Goal: Transaction & Acquisition: Purchase product/service

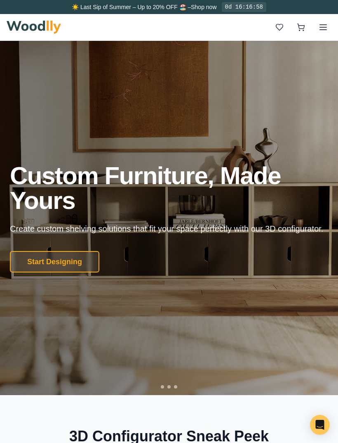
click at [76, 272] on button "Start Designing" at bounding box center [55, 261] width 90 height 21
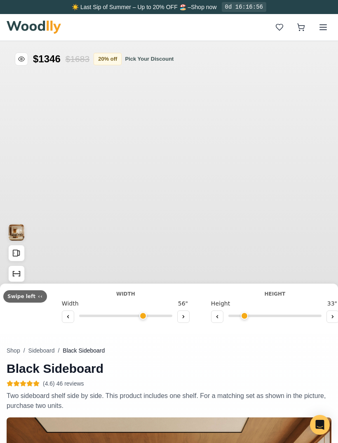
type input "56"
type input "2"
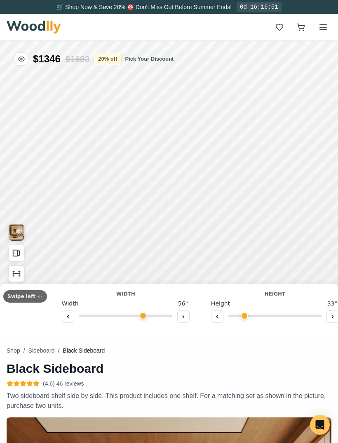
click at [182, 316] on icon at bounding box center [183, 316] width 5 height 5
click at [181, 315] on icon at bounding box center [183, 316] width 5 height 5
click at [182, 316] on icon at bounding box center [183, 316] width 5 height 5
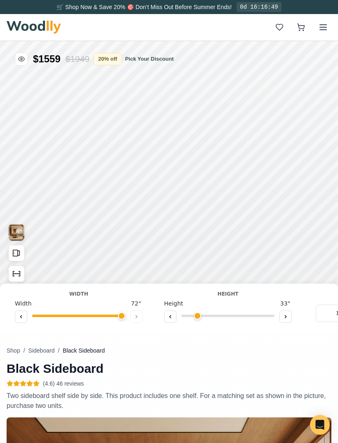
type input "72"
click at [285, 314] on icon at bounding box center [285, 316] width 5 height 5
click at [285, 312] on button at bounding box center [286, 316] width 12 height 12
click at [287, 314] on button at bounding box center [286, 316] width 12 height 12
type input "5"
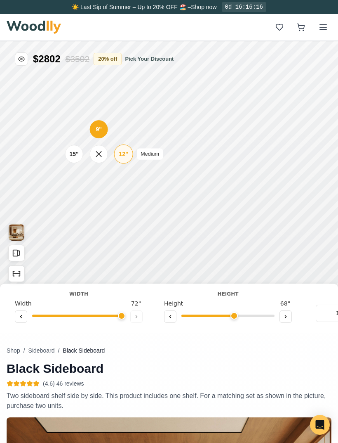
click at [125, 150] on div "12"" at bounding box center [123, 153] width 9 height 9
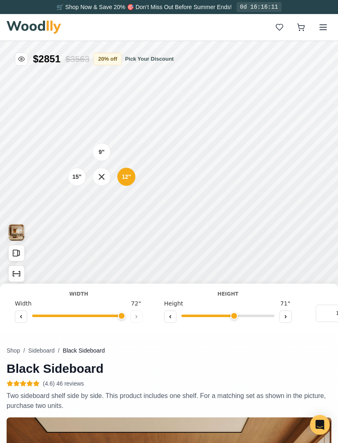
click at [101, 206] on div "9" 12" 15"" at bounding box center [102, 176] width 83 height 83
click at [105, 203] on div "9" 12" 15"" at bounding box center [102, 176] width 83 height 83
click at [102, 199] on div "9" 12" 15"" at bounding box center [102, 176] width 83 height 83
click at [106, 200] on div "9" 12" 15"" at bounding box center [102, 176] width 83 height 83
click at [99, 204] on div "9" 12" 15"" at bounding box center [100, 178] width 83 height 83
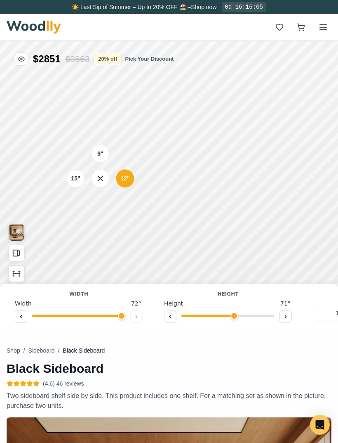
click at [101, 205] on div "9" 12" 15"" at bounding box center [100, 178] width 83 height 83
click at [102, 204] on div "9" 12" 15"" at bounding box center [100, 178] width 83 height 83
click at [99, 180] on icon at bounding box center [100, 178] width 5 height 5
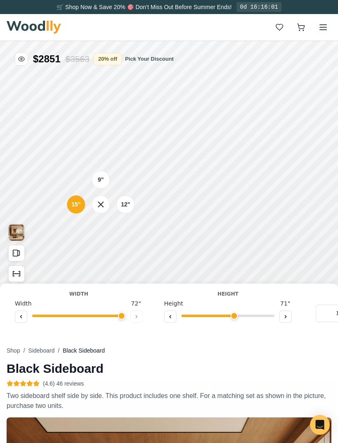
click at [100, 224] on div "9" 12" 15"" at bounding box center [101, 204] width 83 height 83
click at [103, 231] on div "9" 12" 15"" at bounding box center [101, 204] width 83 height 83
click at [102, 232] on div "9" 12" 15"" at bounding box center [101, 204] width 83 height 83
click at [98, 205] on icon at bounding box center [100, 202] width 5 height 5
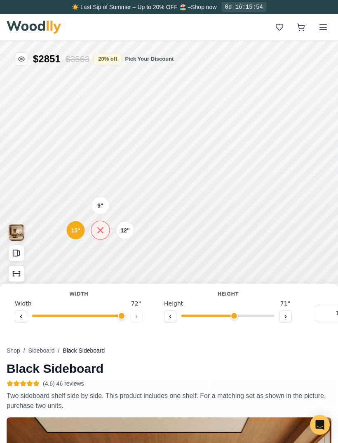
click at [94, 228] on div at bounding box center [100, 230] width 19 height 19
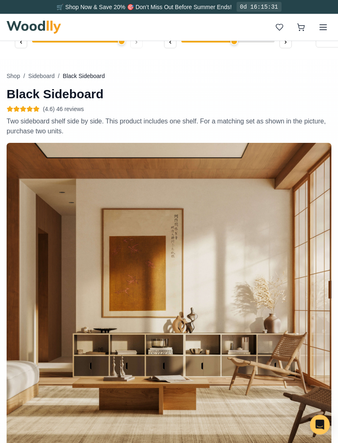
scroll to position [274, 0]
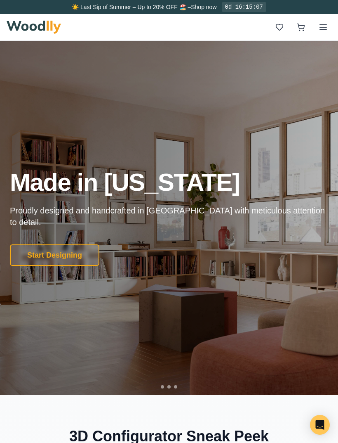
click at [328, 28] on icon at bounding box center [324, 27] width 10 height 10
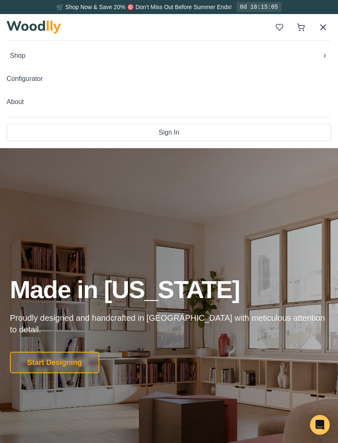
click at [326, 59] on button "Shop" at bounding box center [169, 55] width 325 height 17
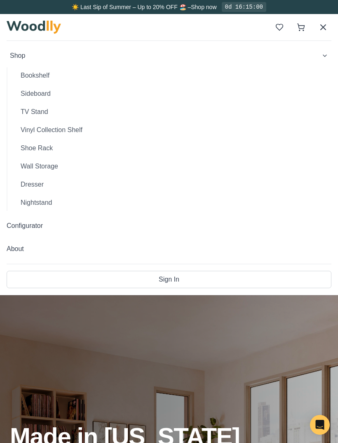
click at [128, 112] on button "TV Stand" at bounding box center [173, 112] width 318 height 17
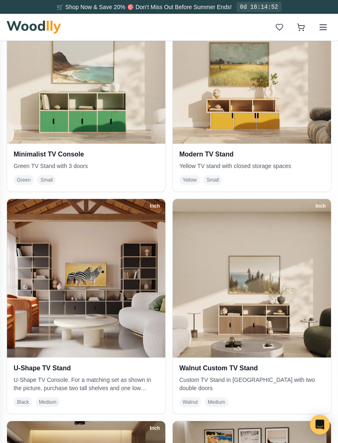
scroll to position [243, 0]
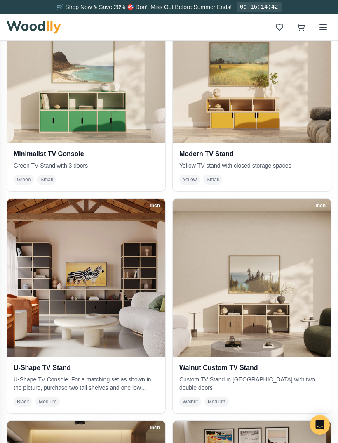
click at [125, 330] on img at bounding box center [86, 277] width 158 height 158
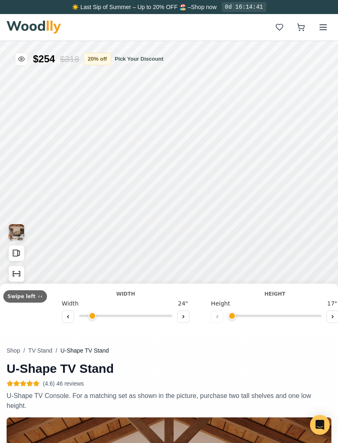
type input "72"
type input "2"
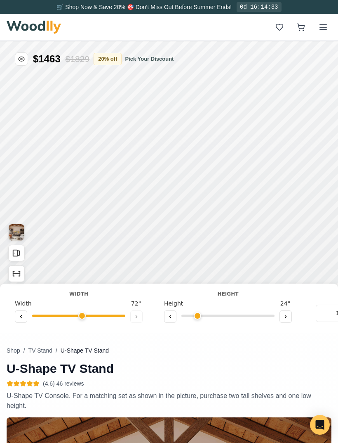
click at [82, 316] on input "range" at bounding box center [78, 315] width 93 height 2
click at [137, 314] on icon at bounding box center [136, 316] width 5 height 5
click at [136, 317] on icon at bounding box center [136, 316] width 5 height 5
click at [138, 314] on button at bounding box center [136, 316] width 12 height 12
type input "50"
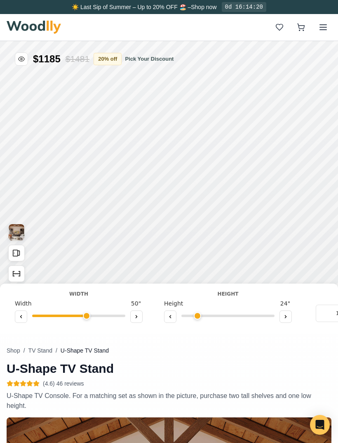
click at [18, 274] on icon "Show Dimensions" at bounding box center [16, 274] width 7 height 0
click at [17, 276] on icon "Show Dimensions" at bounding box center [16, 273] width 9 height 9
click at [74, 194] on div "15"" at bounding box center [70, 197] width 9 height 9
click at [125, 154] on icon at bounding box center [123, 158] width 10 height 10
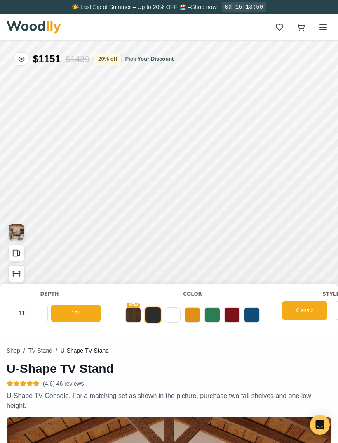
click at [283, 352] on nav "Shop / TV Stand / U-Shape TV Stand" at bounding box center [169, 350] width 325 height 8
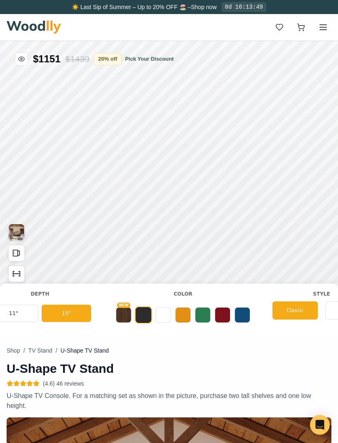
scroll to position [0, 328]
click at [124, 319] on button "NEW" at bounding box center [124, 315] width 16 height 16
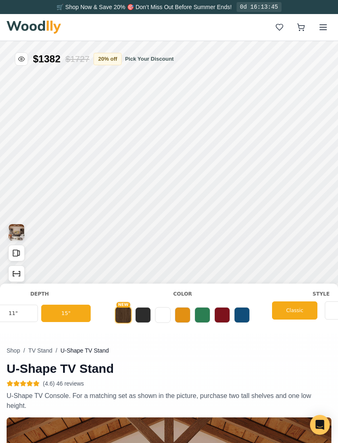
click at [143, 314] on button at bounding box center [143, 315] width 16 height 16
click at [165, 310] on button at bounding box center [163, 315] width 16 height 16
click at [184, 307] on button at bounding box center [183, 315] width 16 height 16
click at [241, 313] on button at bounding box center [242, 315] width 16 height 16
click at [227, 306] on div "NEW" at bounding box center [183, 312] width 136 height 22
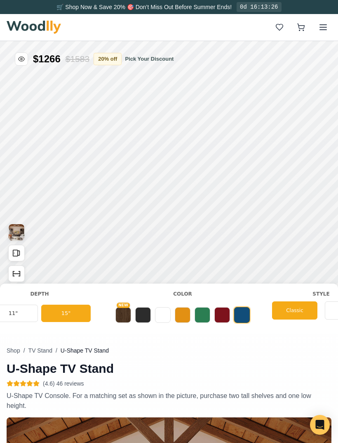
scroll to position [0, 326]
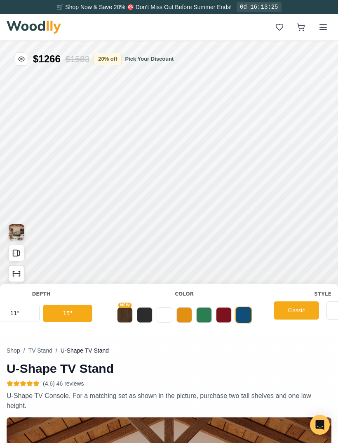
click at [222, 309] on button at bounding box center [224, 315] width 16 height 16
click at [204, 315] on button at bounding box center [204, 315] width 16 height 16
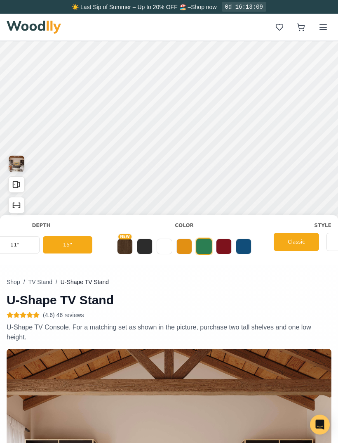
scroll to position [69, 0]
click at [21, 207] on icon "Show Dimensions" at bounding box center [16, 205] width 9 height 9
click at [17, 203] on icon "Show Dimensions" at bounding box center [16, 205] width 9 height 9
click at [18, 168] on img "View Gallery" at bounding box center [17, 164] width 16 height 17
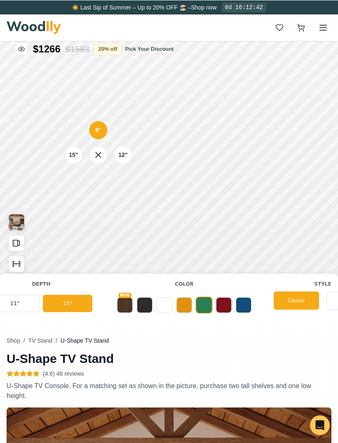
scroll to position [10, 0]
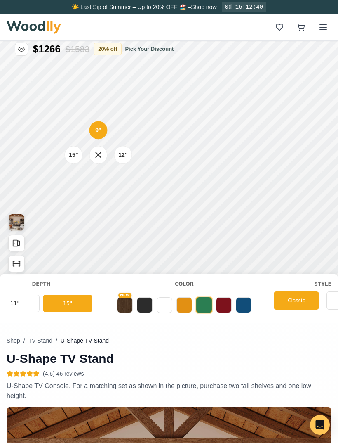
click at [120, 154] on div "12"" at bounding box center [122, 155] width 9 height 9
click at [126, 191] on div "12"" at bounding box center [125, 190] width 9 height 9
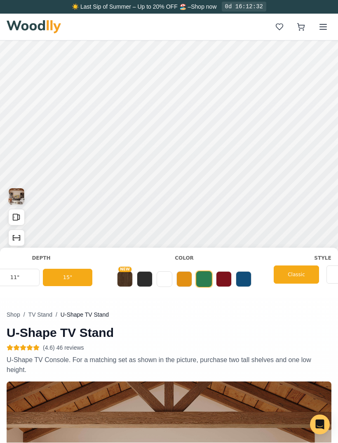
scroll to position [36, 0]
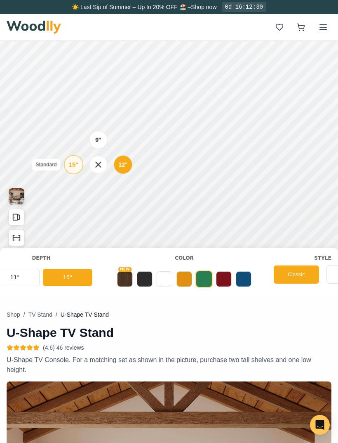
click at [71, 169] on div "15"" at bounding box center [73, 164] width 9 height 9
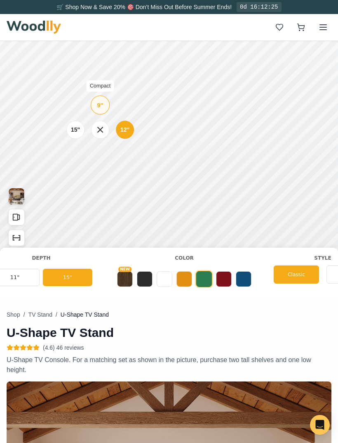
click at [99, 110] on div "9" Compact" at bounding box center [100, 104] width 19 height 19
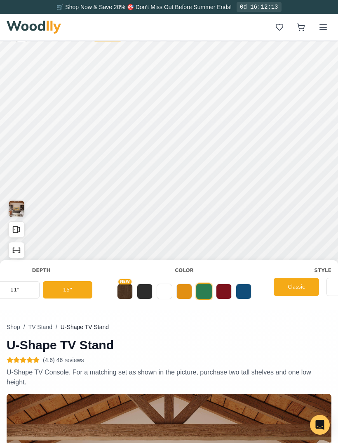
scroll to position [0, 0]
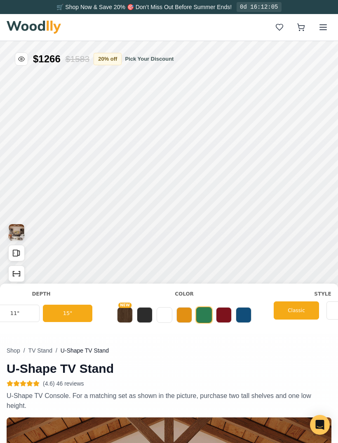
click at [14, 274] on icon "Show Dimensions" at bounding box center [16, 273] width 9 height 9
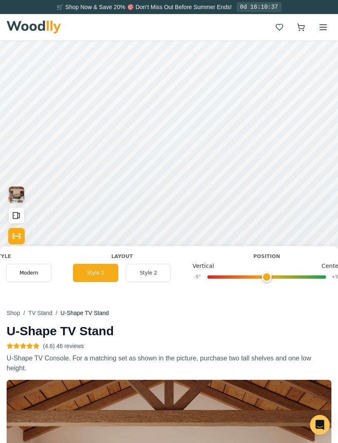
scroll to position [0, 646]
click at [278, 306] on div "Shop / TV Stand / U-Shape TV Stand U-Shape TV Stand (4.6) 46 reviews U-Shape TV…" at bounding box center [169, 382] width 325 height 759
type input "0"
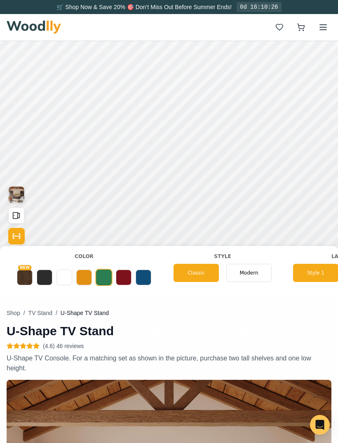
scroll to position [0, 425]
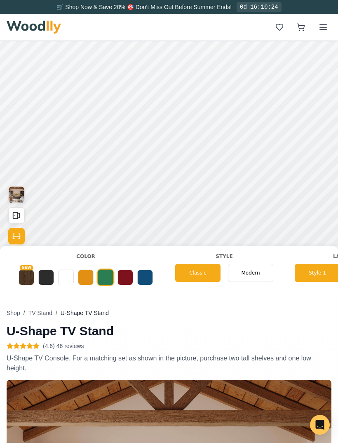
click at [86, 277] on button at bounding box center [86, 277] width 16 height 16
click at [47, 272] on button at bounding box center [46, 277] width 16 height 16
click at [25, 279] on button "NEW" at bounding box center [27, 277] width 16 height 16
click at [125, 276] on button at bounding box center [126, 277] width 16 height 16
click at [103, 273] on button at bounding box center [106, 277] width 16 height 16
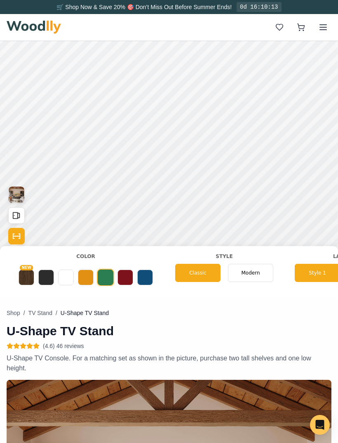
click at [22, 282] on button "NEW" at bounding box center [27, 277] width 16 height 16
click at [43, 277] on button at bounding box center [46, 277] width 16 height 16
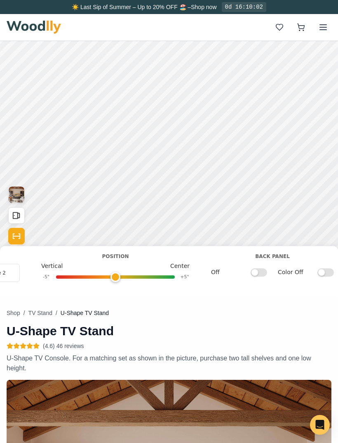
scroll to position [0, 798]
click at [255, 270] on input "Off" at bounding box center [258, 272] width 17 height 8
click at [256, 271] on input "On" at bounding box center [258, 272] width 17 height 8
checkbox input "false"
click at [320, 272] on input "Color Off" at bounding box center [325, 272] width 17 height 8
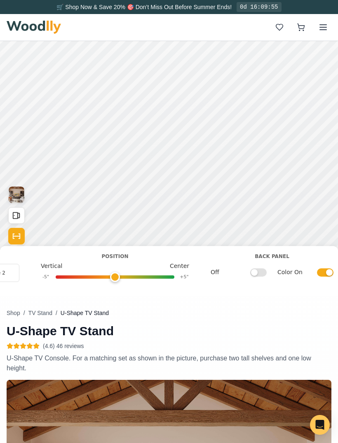
click at [319, 270] on input "Color On" at bounding box center [325, 272] width 17 height 8
checkbox input "false"
click at [254, 268] on input "Off" at bounding box center [258, 272] width 17 height 8
checkbox input "true"
click at [320, 271] on input "Color Off" at bounding box center [325, 272] width 17 height 8
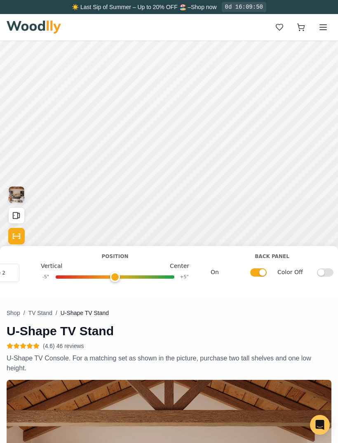
checkbox input "true"
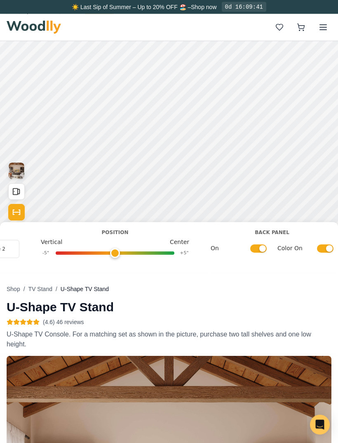
scroll to position [61, 0]
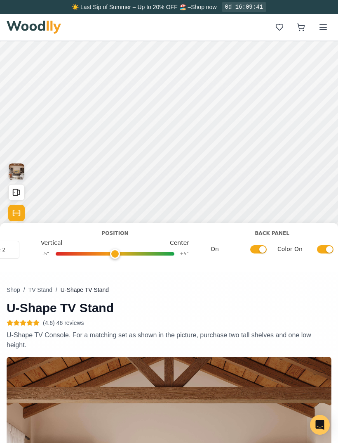
click at [263, 249] on input "On" at bounding box center [258, 249] width 17 height 8
checkbox input "false"
click at [327, 250] on input "Color On" at bounding box center [325, 249] width 17 height 8
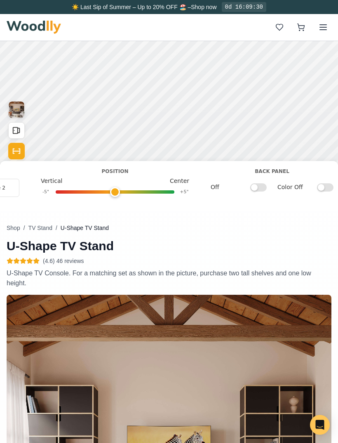
scroll to position [122, 0]
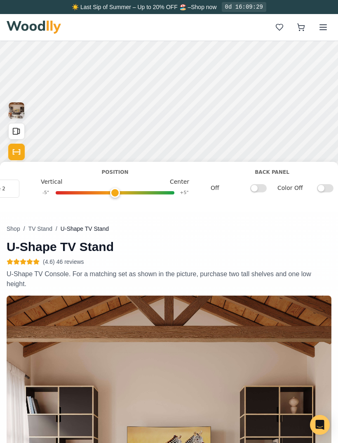
click at [321, 191] on input "Color Off" at bounding box center [325, 188] width 17 height 8
checkbox input "true"
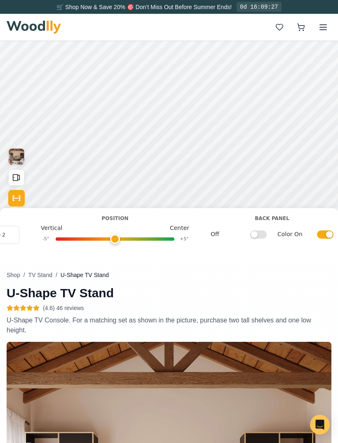
scroll to position [76, 0]
click at [260, 233] on input "Off" at bounding box center [258, 234] width 17 height 8
click at [265, 230] on input "On" at bounding box center [258, 234] width 17 height 8
checkbox input "false"
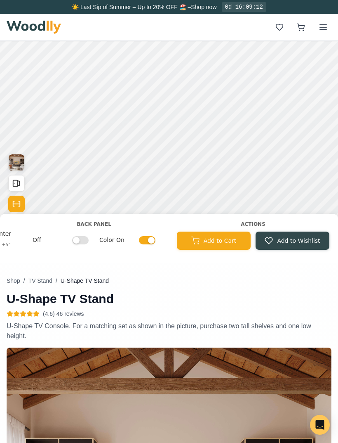
scroll to position [0, 983]
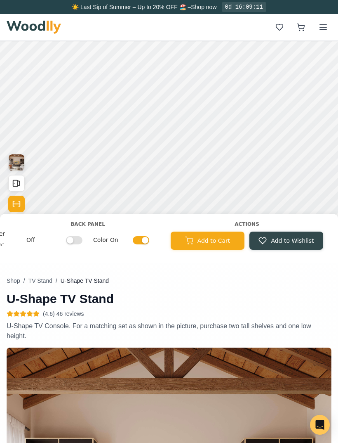
click at [303, 239] on button "Add to Wishlist" at bounding box center [287, 241] width 74 height 18
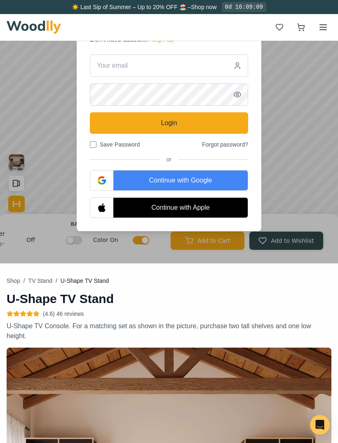
click at [283, 291] on h1 "U-Shape TV Stand" at bounding box center [169, 298] width 325 height 15
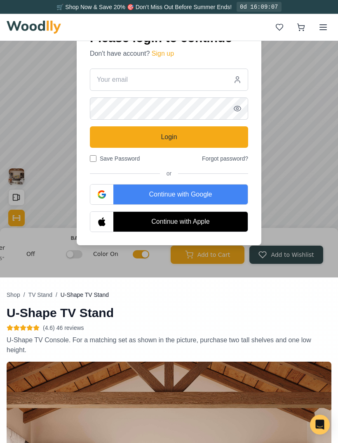
scroll to position [0, 0]
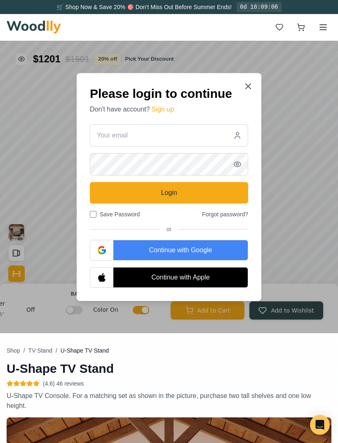
click at [253, 88] on icon at bounding box center [248, 86] width 10 height 10
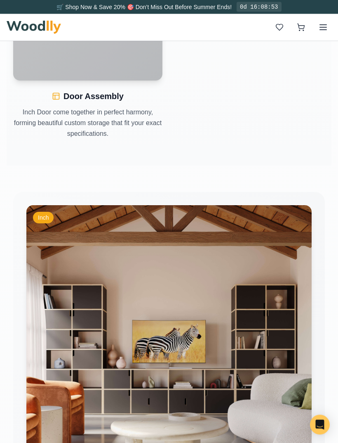
scroll to position [1387, 0]
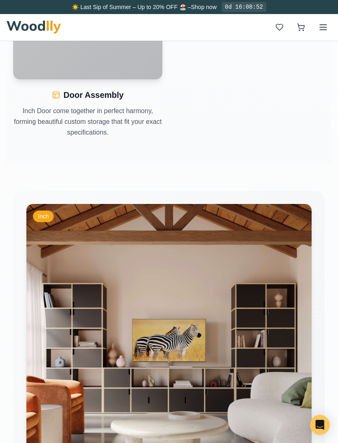
click at [87, 309] on img at bounding box center [169, 347] width 286 height 286
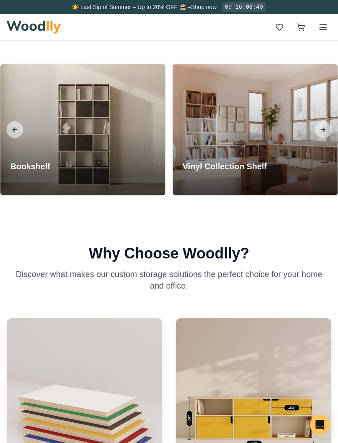
scroll to position [1001, 0]
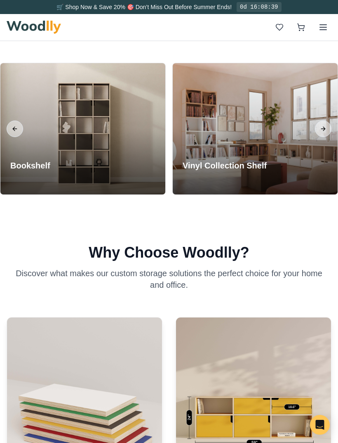
click at [121, 171] on div at bounding box center [82, 128] width 165 height 131
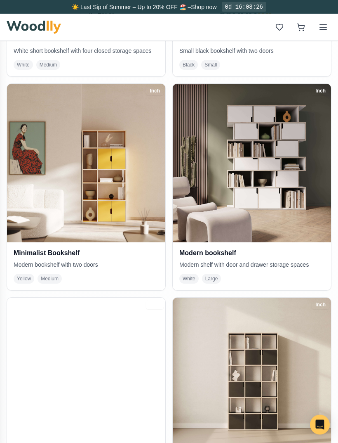
scroll to position [572, 0]
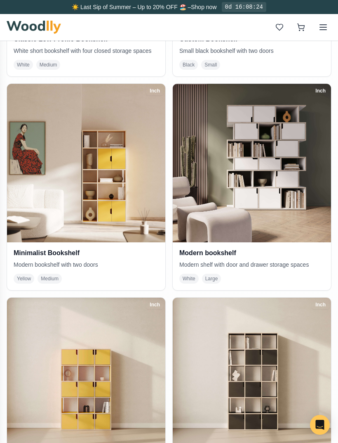
click at [118, 180] on img at bounding box center [86, 163] width 158 height 158
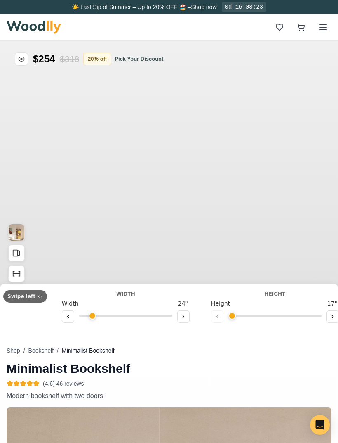
type input "32"
type input "5"
type input "-5"
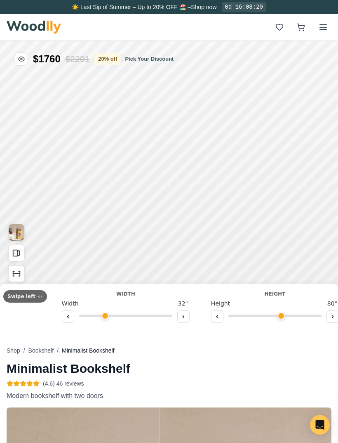
click at [14, 277] on icon "Show Dimensions" at bounding box center [16, 273] width 9 height 9
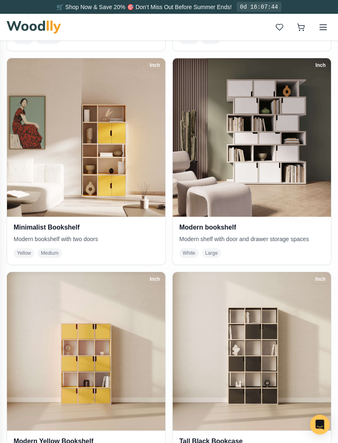
scroll to position [598, 0]
click at [305, 181] on img at bounding box center [252, 137] width 158 height 158
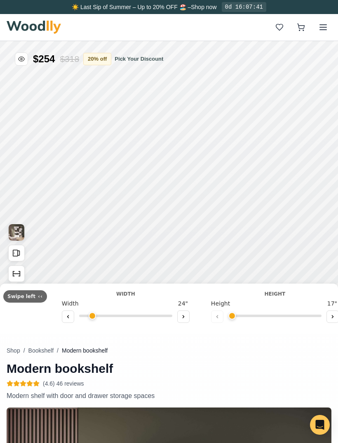
type input "54"
type input "6"
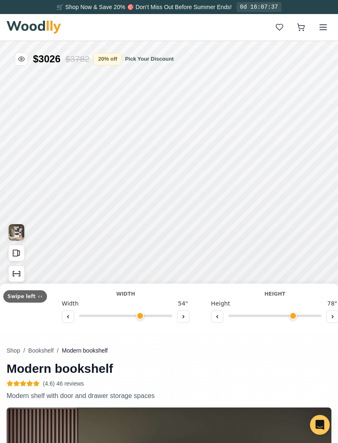
click at [18, 271] on icon "Show Dimensions" at bounding box center [16, 273] width 9 height 9
click at [181, 315] on icon at bounding box center [183, 316] width 5 height 5
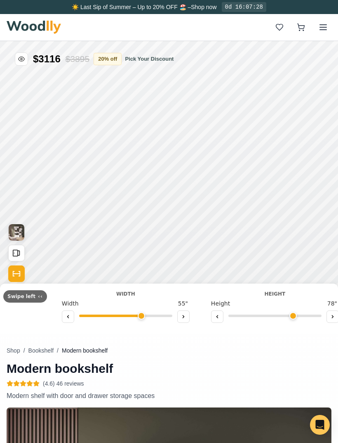
click at [182, 316] on icon at bounding box center [183, 316] width 5 height 5
click at [184, 318] on button at bounding box center [183, 316] width 12 height 12
click at [184, 314] on button at bounding box center [183, 316] width 12 height 12
click at [185, 312] on button at bounding box center [183, 316] width 12 height 12
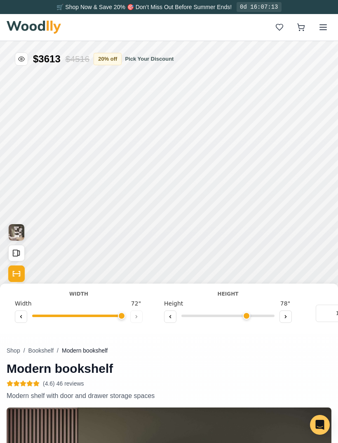
click at [21, 319] on icon at bounding box center [21, 316] width 5 height 5
click at [24, 319] on button at bounding box center [21, 316] width 12 height 12
type input "70"
click at [14, 276] on icon "Show Dimensions" at bounding box center [16, 273] width 9 height 9
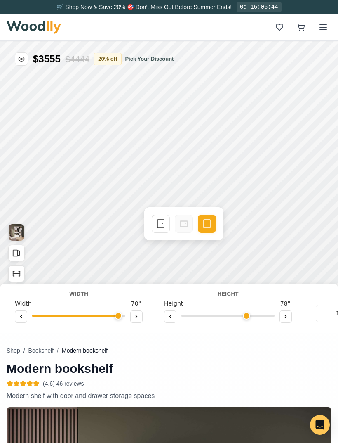
click at [163, 217] on div "Single Door" at bounding box center [161, 224] width 18 height 18
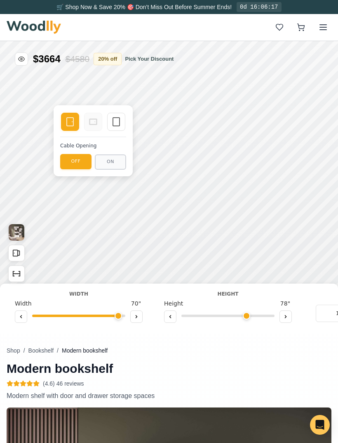
click at [114, 121] on icon at bounding box center [116, 122] width 10 height 10
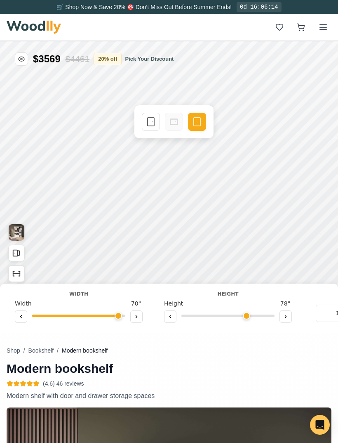
click at [148, 125] on rect at bounding box center [151, 122] width 7 height 8
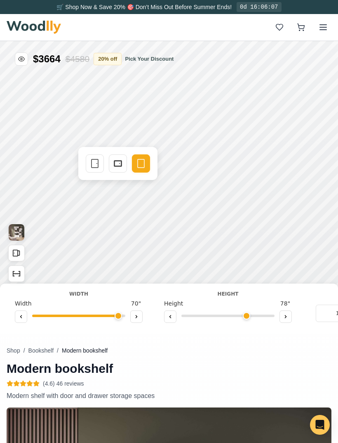
click at [96, 163] on icon at bounding box center [95, 163] width 10 height 10
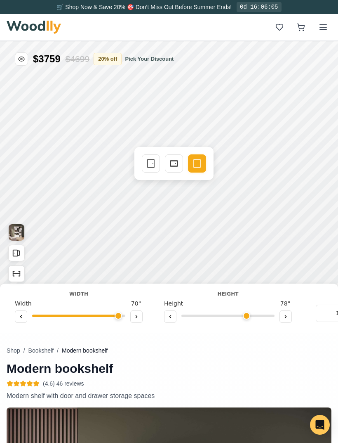
click at [149, 165] on icon at bounding box center [151, 163] width 10 height 10
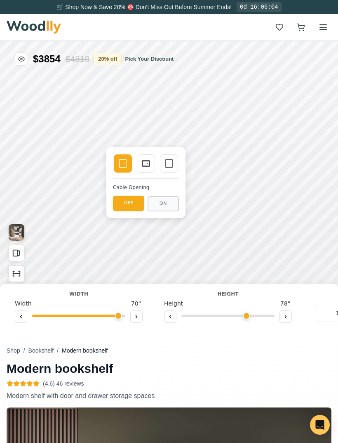
click at [174, 163] on icon at bounding box center [169, 163] width 10 height 10
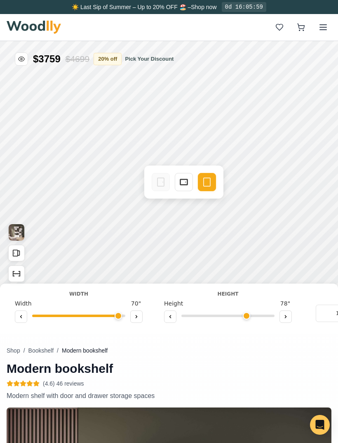
click at [186, 181] on icon at bounding box center [184, 182] width 10 height 10
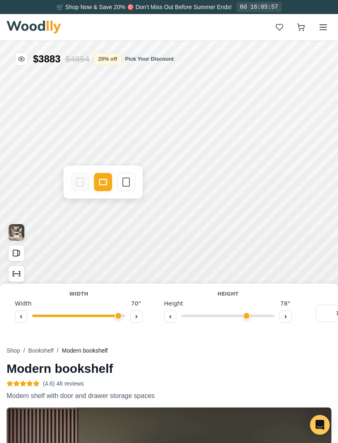
click at [128, 181] on icon at bounding box center [126, 182] width 10 height 10
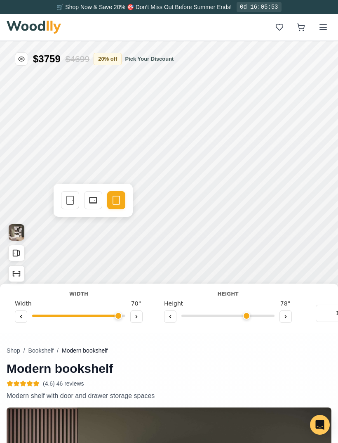
click at [69, 200] on icon at bounding box center [70, 200] width 10 height 10
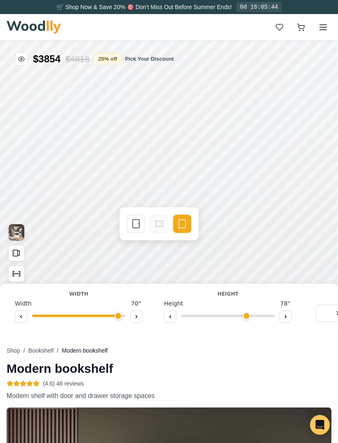
click at [139, 225] on icon at bounding box center [136, 224] width 10 height 10
click at [16, 276] on icon "Show Dimensions" at bounding box center [16, 273] width 9 height 9
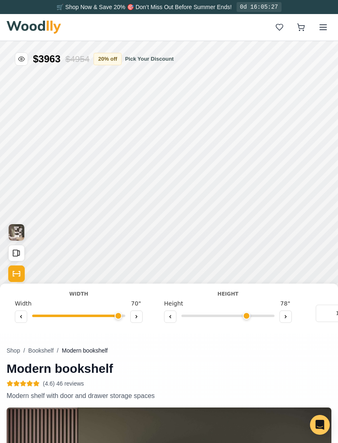
click at [16, 274] on icon "Show Dimensions" at bounding box center [16, 273] width 9 height 9
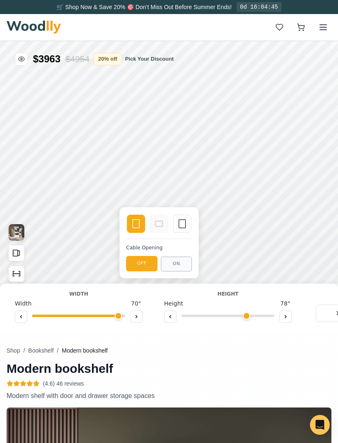
click at [184, 224] on icon at bounding box center [182, 224] width 10 height 10
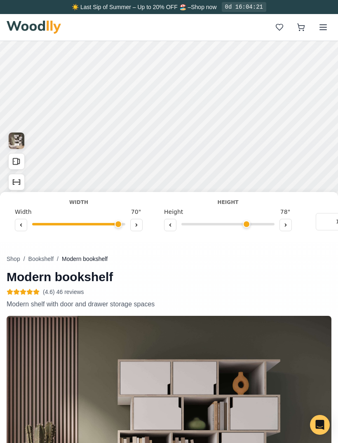
scroll to position [91, 0]
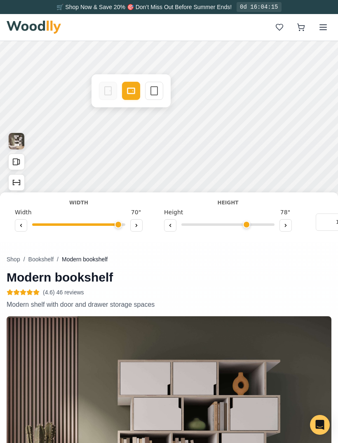
click at [158, 88] on rect at bounding box center [154, 91] width 7 height 8
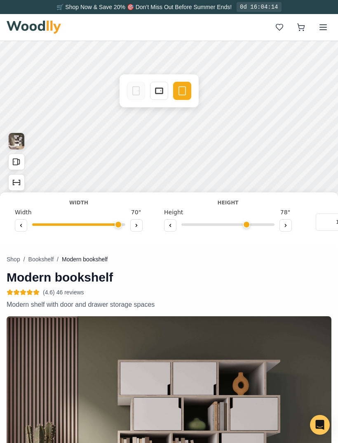
click at [161, 89] on icon at bounding box center [159, 91] width 10 height 10
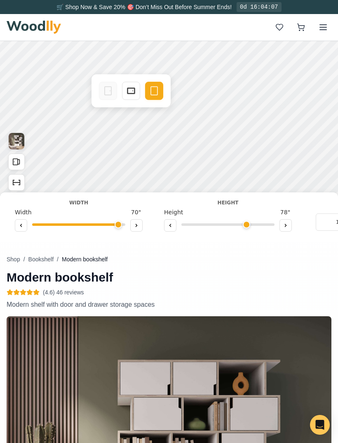
click at [132, 92] on icon at bounding box center [131, 91] width 10 height 10
click at [183, 86] on icon at bounding box center [182, 91] width 10 height 10
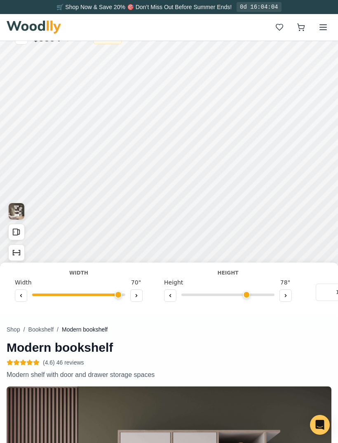
scroll to position [0, 0]
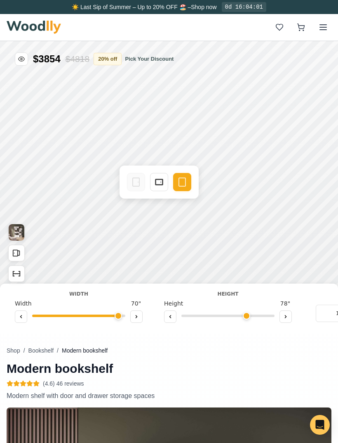
click at [159, 183] on icon at bounding box center [159, 182] width 10 height 10
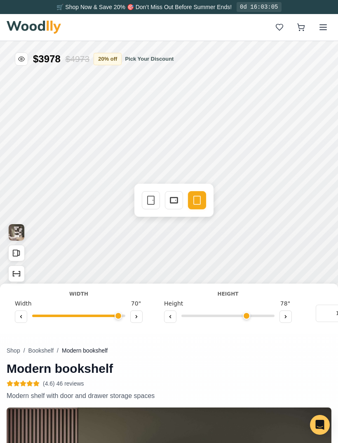
click at [147, 201] on icon at bounding box center [151, 200] width 10 height 10
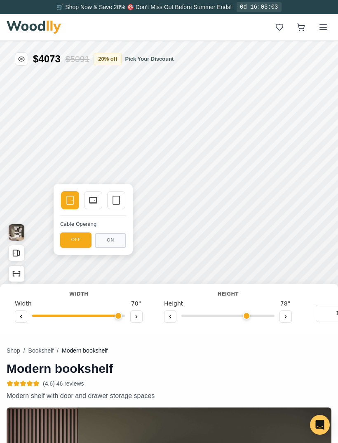
click at [119, 197] on icon at bounding box center [116, 200] width 10 height 10
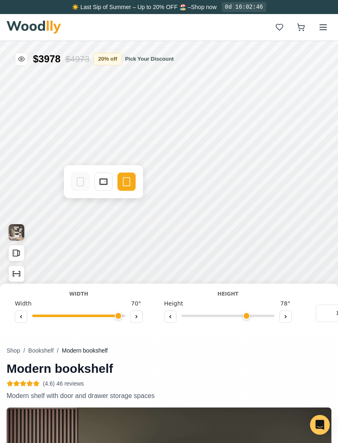
click at [106, 176] on div "Drawer" at bounding box center [103, 181] width 18 height 18
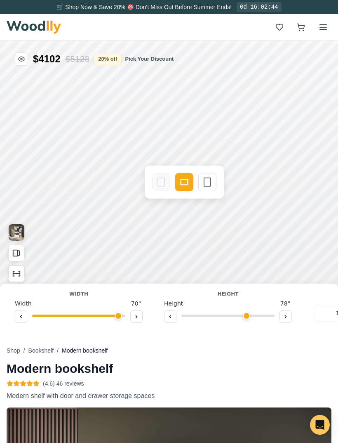
click at [206, 184] on icon at bounding box center [208, 182] width 10 height 10
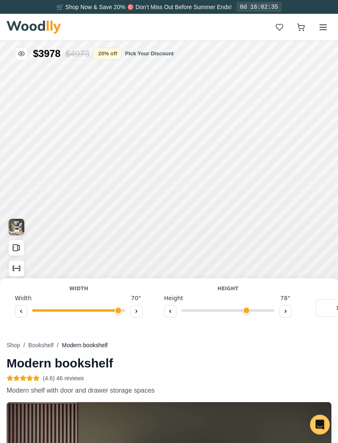
scroll to position [2, 0]
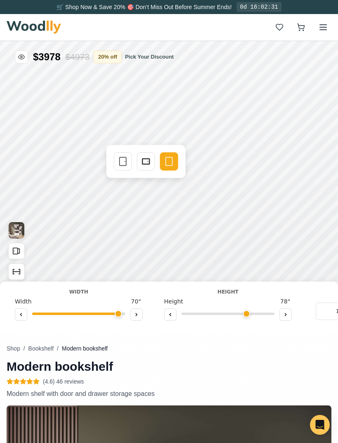
click at [144, 162] on icon at bounding box center [146, 161] width 10 height 10
click at [168, 160] on icon at bounding box center [169, 161] width 10 height 10
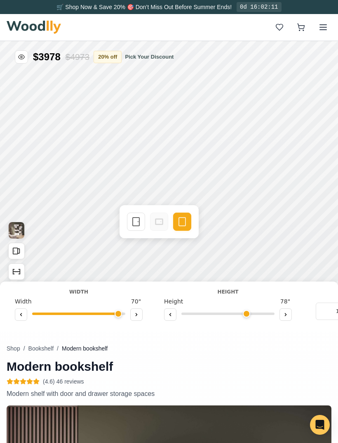
click at [137, 221] on icon at bounding box center [136, 222] width 10 height 10
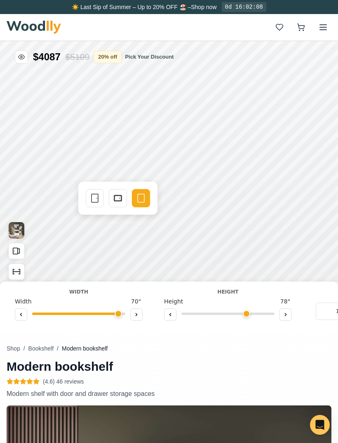
click at [89, 198] on div "Single Door" at bounding box center [95, 198] width 18 height 18
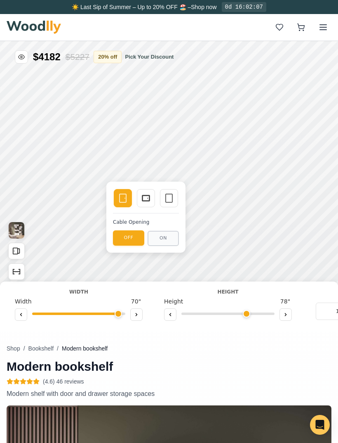
click at [171, 197] on icon at bounding box center [169, 198] width 10 height 10
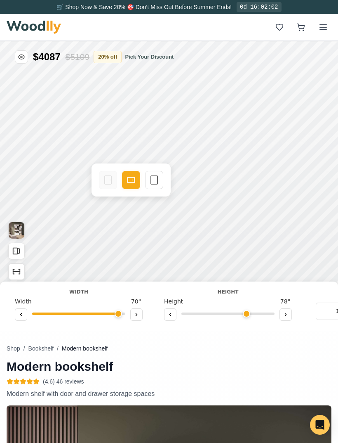
click at [156, 175] on icon at bounding box center [154, 180] width 10 height 10
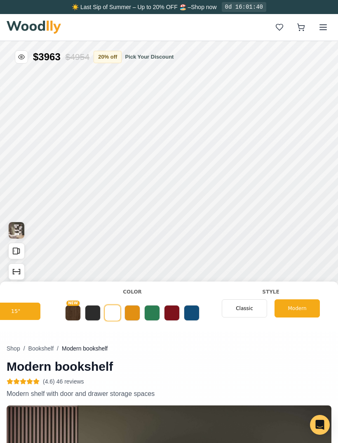
scroll to position [0, 381]
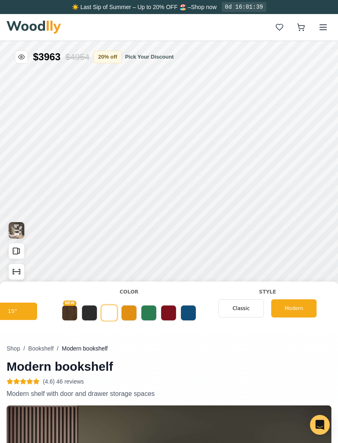
click at [69, 308] on button "NEW" at bounding box center [70, 313] width 16 height 16
click at [90, 308] on button at bounding box center [90, 313] width 16 height 16
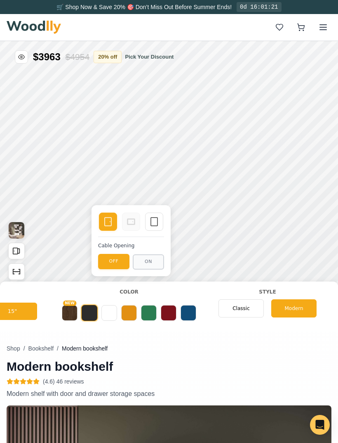
click at [149, 217] on div "Empty Space" at bounding box center [154, 222] width 18 height 18
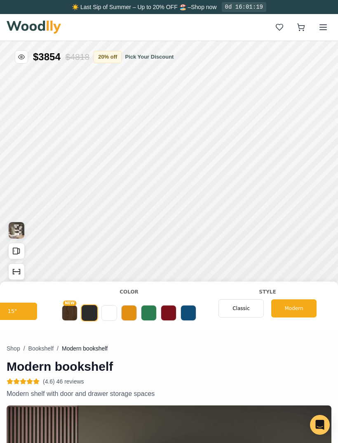
click at [110, 312] on button at bounding box center [110, 313] width 16 height 16
click at [131, 308] on button at bounding box center [129, 313] width 16 height 16
click at [188, 314] on button at bounding box center [189, 313] width 16 height 16
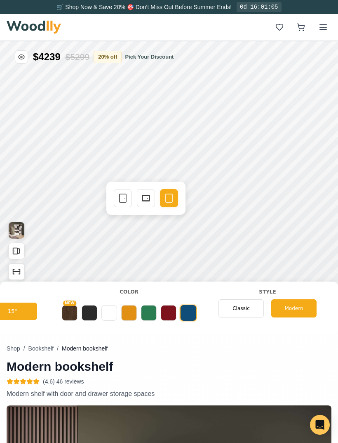
click at [145, 203] on icon at bounding box center [146, 198] width 10 height 10
click at [111, 316] on button at bounding box center [110, 313] width 16 height 16
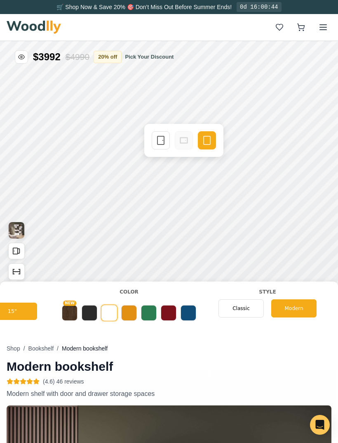
click at [159, 146] on div "Single Door" at bounding box center [161, 140] width 18 height 18
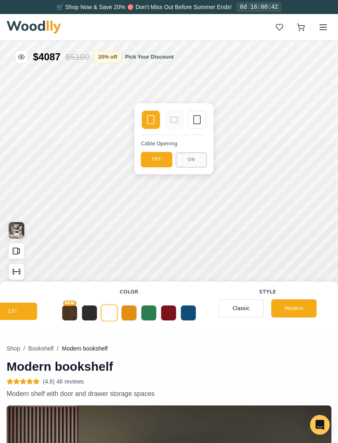
click at [200, 120] on icon at bounding box center [197, 120] width 10 height 10
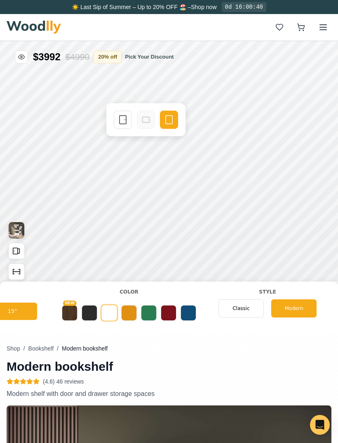
click at [118, 118] on div "Single Door" at bounding box center [123, 120] width 18 height 18
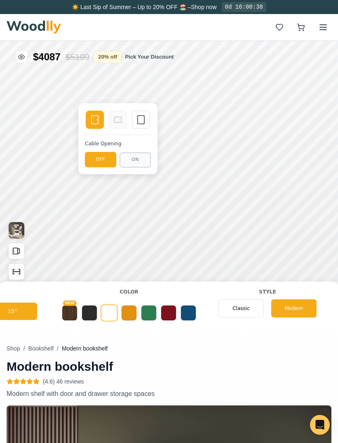
click at [144, 119] on icon at bounding box center [141, 120] width 10 height 10
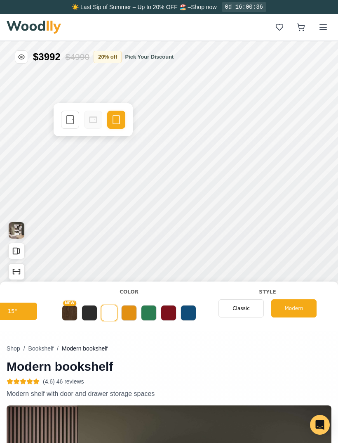
click at [69, 121] on icon at bounding box center [70, 120] width 10 height 10
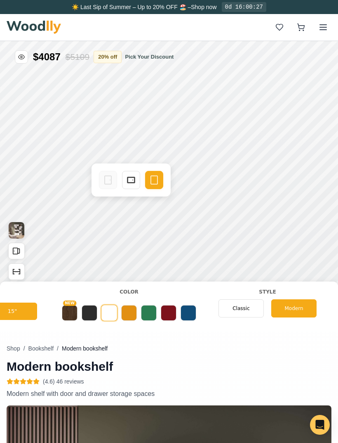
click at [134, 177] on rect at bounding box center [131, 180] width 7 height 6
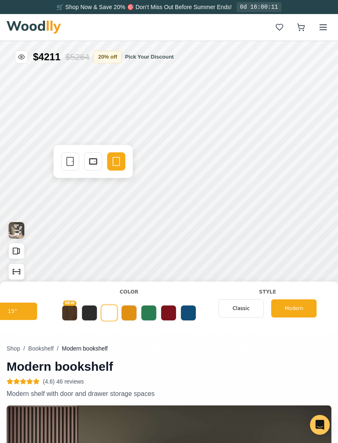
click at [70, 161] on icon at bounding box center [70, 161] width 10 height 10
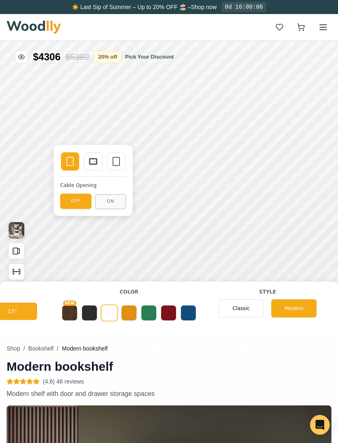
click at [118, 161] on icon at bounding box center [116, 161] width 10 height 10
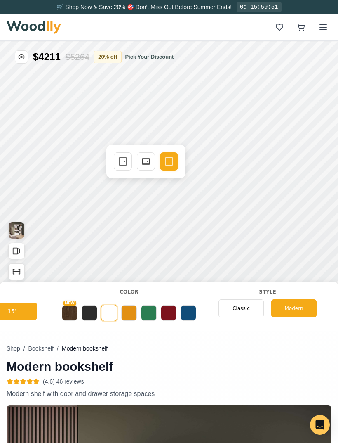
click at [150, 161] on rect at bounding box center [145, 161] width 7 height 6
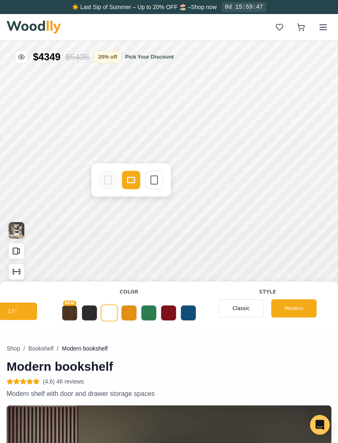
click at [155, 175] on icon at bounding box center [154, 180] width 10 height 10
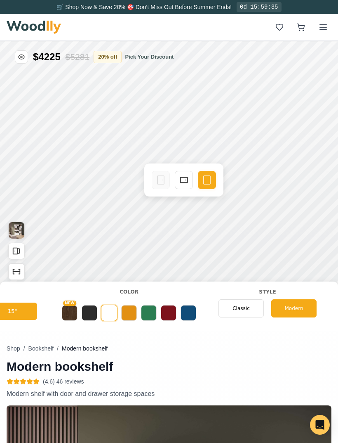
click at [182, 176] on icon at bounding box center [184, 180] width 10 height 10
click at [185, 181] on icon at bounding box center [182, 180] width 10 height 10
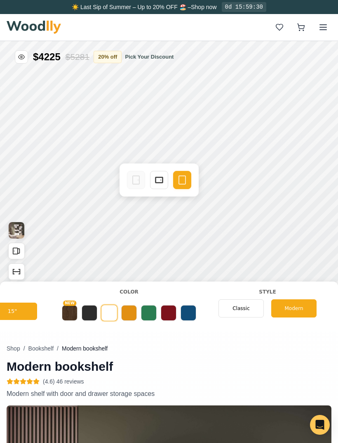
click at [155, 180] on icon at bounding box center [159, 180] width 10 height 10
click at [129, 176] on icon at bounding box center [131, 180] width 10 height 10
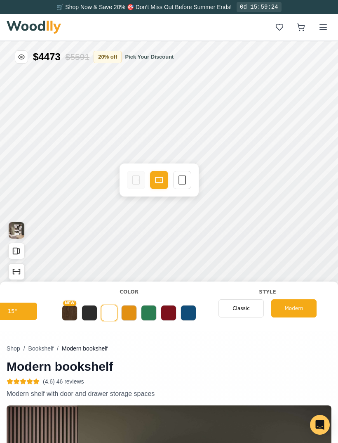
click at [185, 178] on icon at bounding box center [182, 180] width 10 height 10
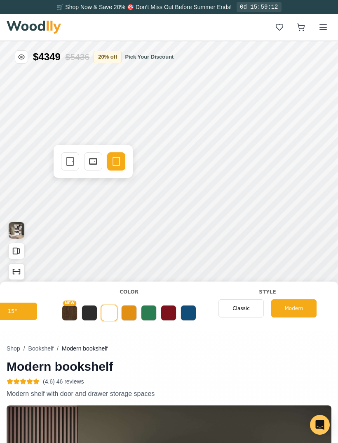
click at [93, 163] on icon at bounding box center [93, 161] width 10 height 10
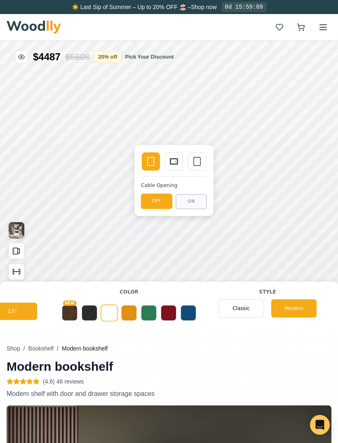
click at [198, 160] on icon at bounding box center [197, 161] width 10 height 10
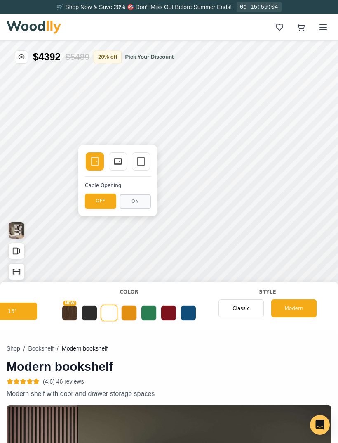
click at [139, 170] on div "Empty Space" at bounding box center [141, 161] width 18 height 18
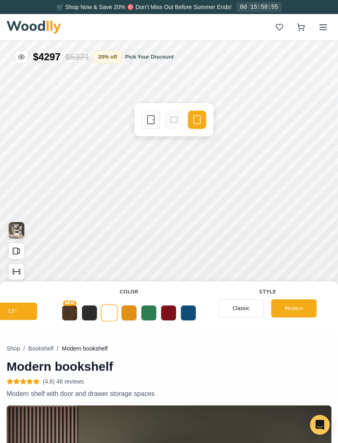
click at [149, 120] on icon at bounding box center [151, 120] width 10 height 10
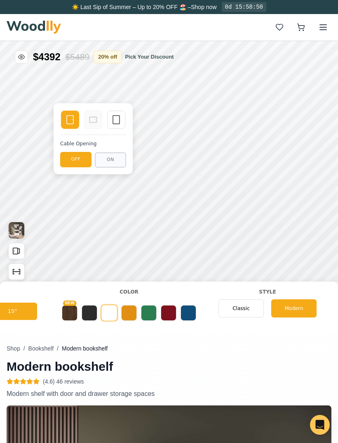
click at [117, 122] on icon at bounding box center [116, 120] width 10 height 10
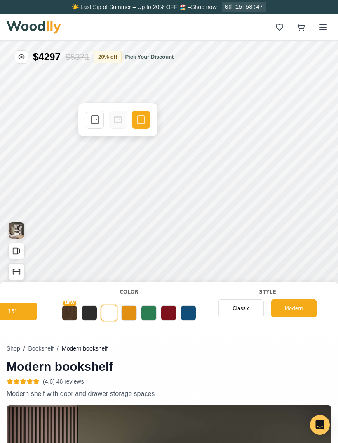
click at [91, 124] on icon at bounding box center [95, 120] width 10 height 10
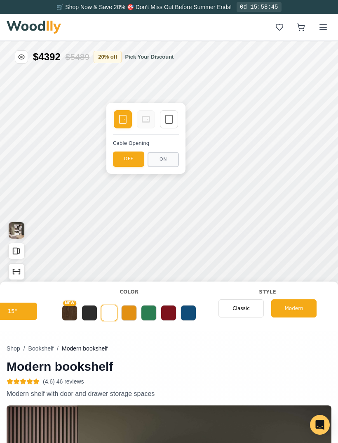
click at [171, 120] on icon at bounding box center [169, 119] width 10 height 10
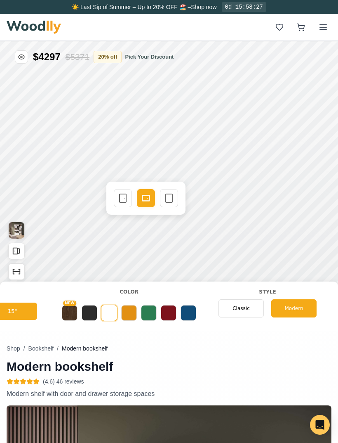
click at [172, 196] on icon at bounding box center [169, 198] width 10 height 10
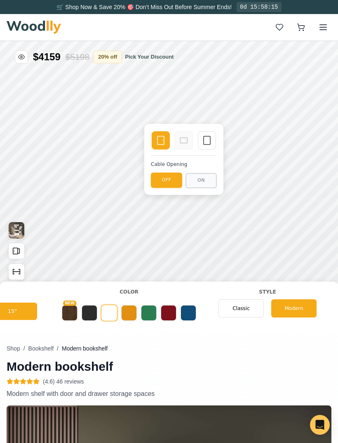
click at [205, 135] on div "Empty Space" at bounding box center [207, 140] width 18 height 18
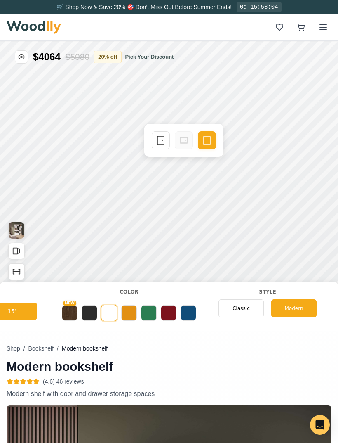
click at [154, 142] on div "Single Door" at bounding box center [161, 140] width 18 height 18
click at [93, 310] on button at bounding box center [90, 313] width 16 height 16
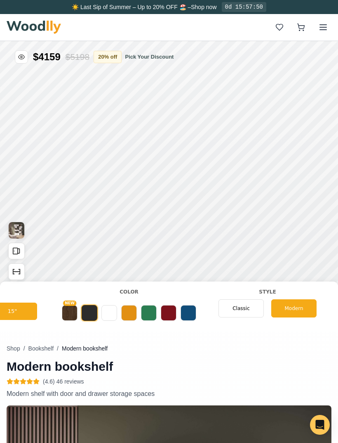
click at [69, 306] on button "NEW" at bounding box center [70, 313] width 16 height 16
click at [90, 314] on button at bounding box center [90, 313] width 16 height 16
click at [109, 312] on button at bounding box center [110, 313] width 16 height 16
click at [129, 313] on button at bounding box center [129, 313] width 16 height 16
click at [146, 311] on button at bounding box center [149, 313] width 16 height 16
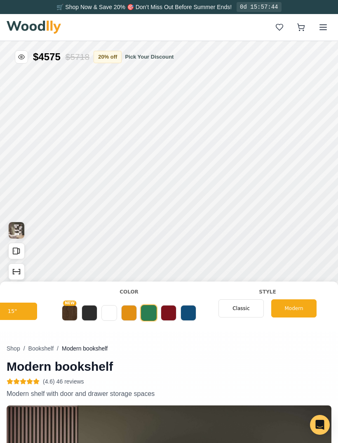
click at [167, 312] on button at bounding box center [169, 313] width 16 height 16
click at [85, 315] on button at bounding box center [90, 313] width 16 height 16
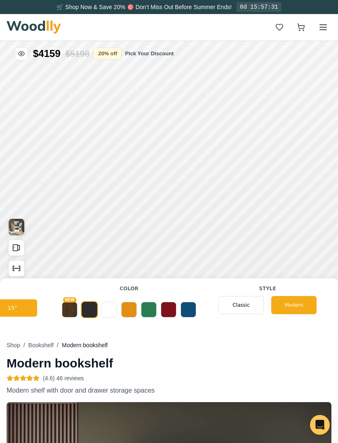
scroll to position [3, 0]
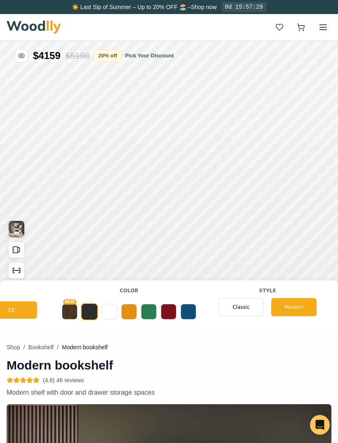
click at [102, 306] on button at bounding box center [110, 312] width 16 height 16
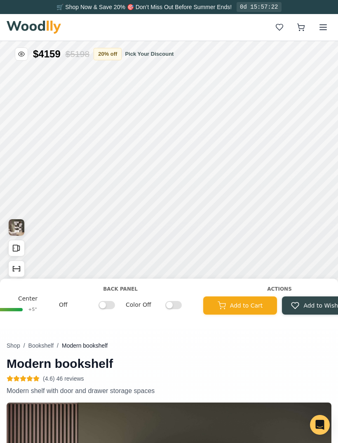
scroll to position [0, 951]
click at [106, 303] on input "Off" at bounding box center [106, 304] width 17 height 8
checkbox input "true"
click at [172, 301] on input "Color Off" at bounding box center [173, 304] width 17 height 8
checkbox input "true"
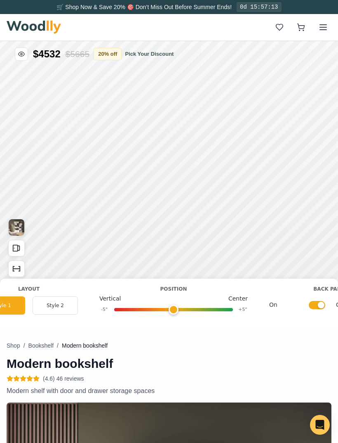
scroll to position [0, 731]
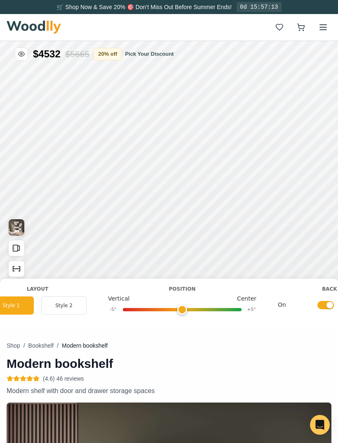
click at [64, 305] on button "Style 2" at bounding box center [63, 305] width 45 height 18
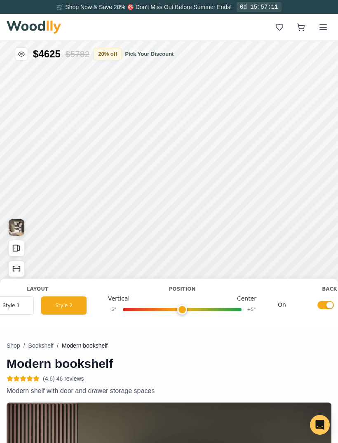
click at [14, 302] on button "Style 1" at bounding box center [10, 305] width 45 height 18
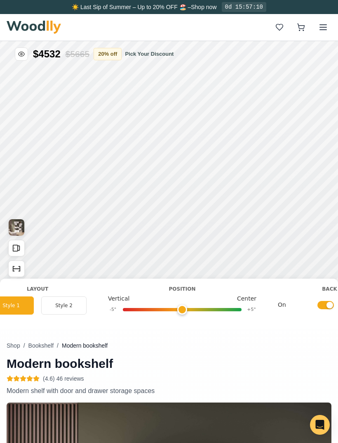
click at [65, 294] on div "Layout Style 1 Style 2" at bounding box center [37, 299] width 111 height 29
click at [71, 312] on button "Style 2" at bounding box center [63, 305] width 45 height 18
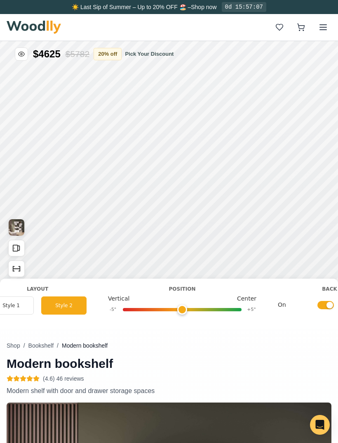
click at [13, 305] on button "Style 1" at bounding box center [10, 305] width 45 height 18
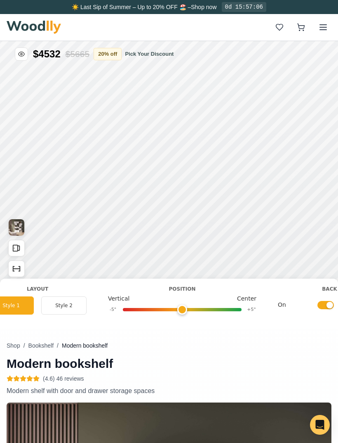
click at [68, 303] on button "Style 2" at bounding box center [63, 305] width 45 height 18
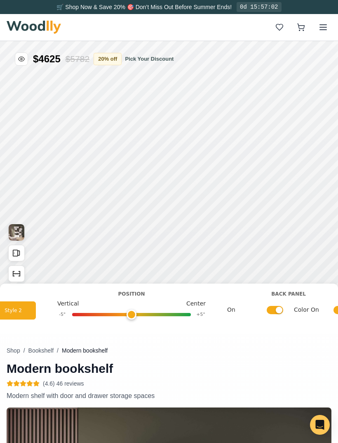
scroll to position [0, 783]
click at [274, 312] on input "On" at bounding box center [274, 309] width 17 height 8
checkbox input "false"
click at [331, 309] on label "Color On" at bounding box center [321, 309] width 56 height 9
click at [333, 309] on input "Color On" at bounding box center [341, 309] width 17 height 8
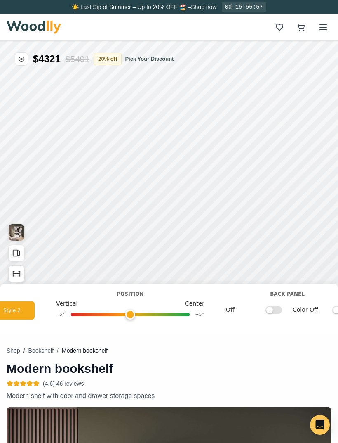
click at [334, 309] on input "Color Off" at bounding box center [341, 309] width 17 height 8
checkbox input "true"
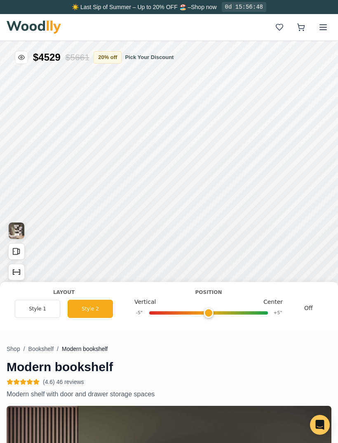
scroll to position [0, 710]
click at [29, 308] on button "Style 1" at bounding box center [32, 309] width 45 height 18
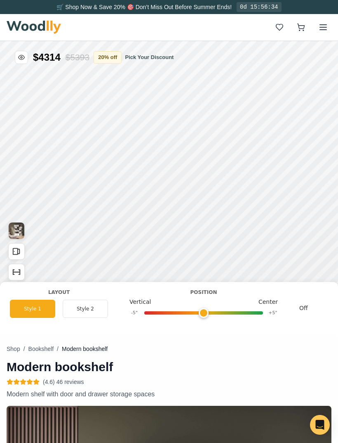
click at [91, 307] on button "Style 2" at bounding box center [85, 309] width 45 height 18
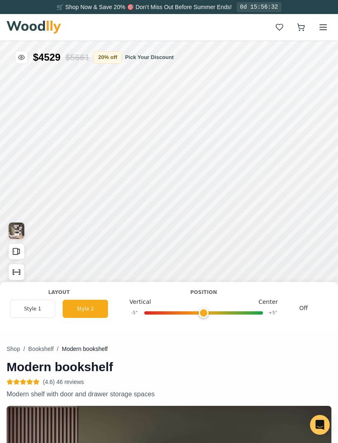
click at [29, 307] on button "Style 1" at bounding box center [32, 309] width 45 height 18
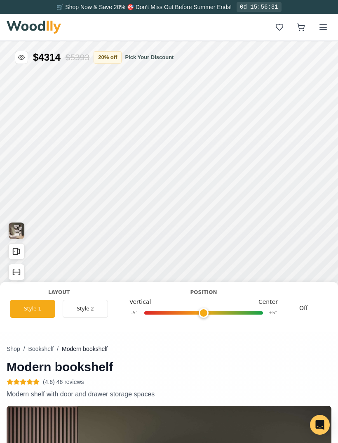
click at [82, 303] on button "Style 2" at bounding box center [85, 309] width 45 height 18
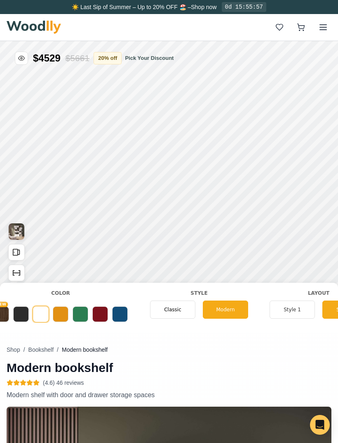
scroll to position [0, 450]
